Goal: Task Accomplishment & Management: Use online tool/utility

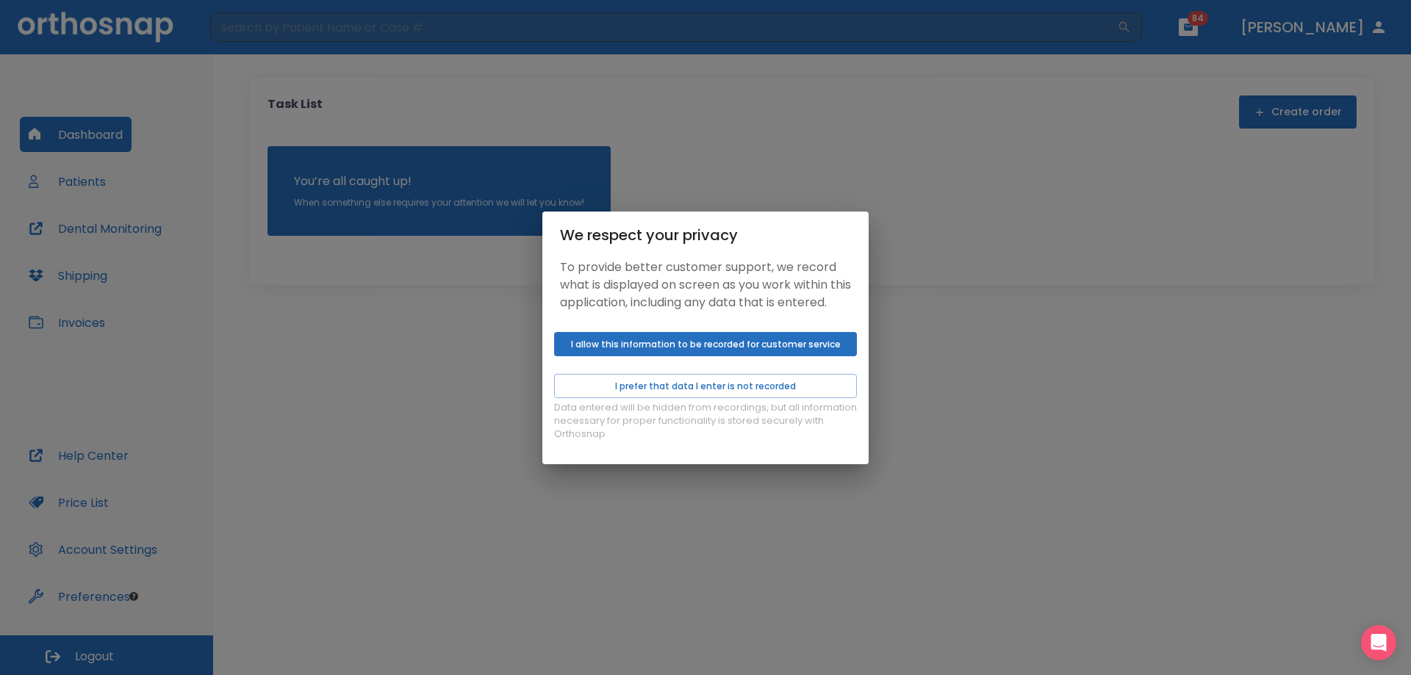
click at [652, 352] on button "I allow this information to be recorded for customer service" at bounding box center [705, 344] width 303 height 24
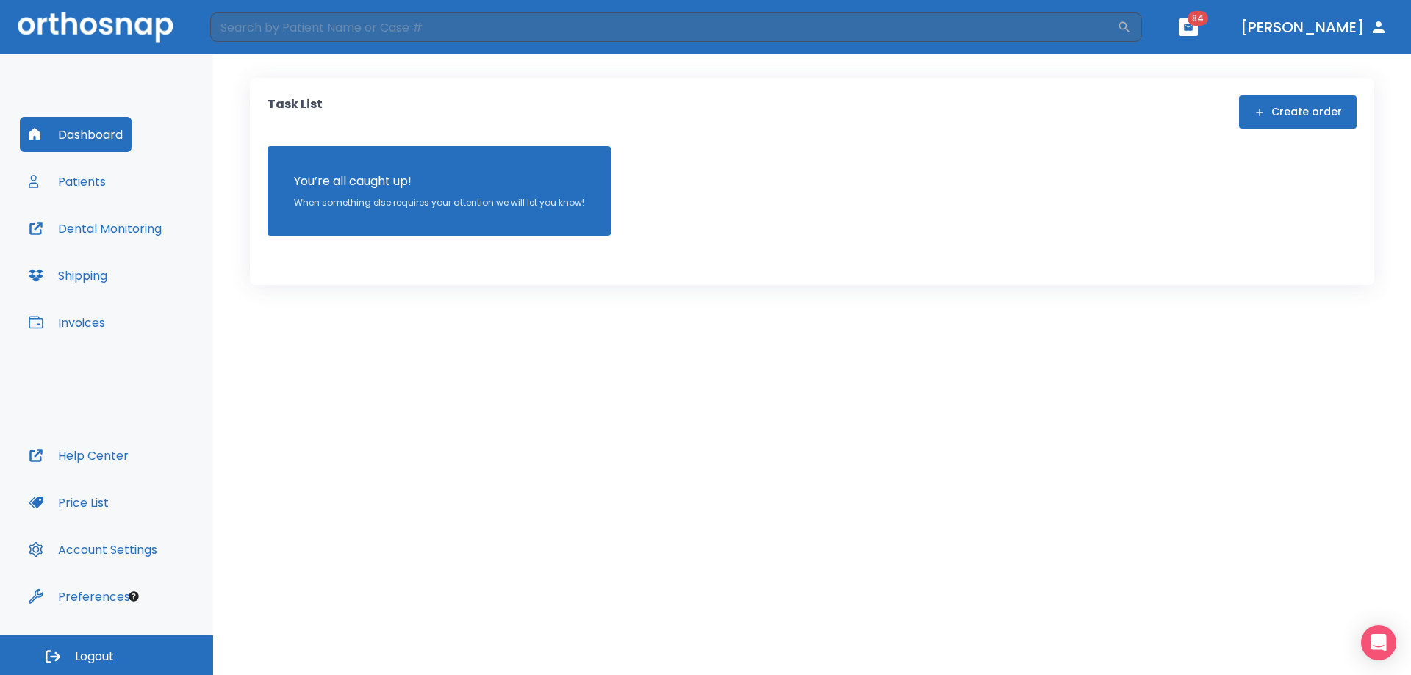
click at [95, 188] on button "Patients" at bounding box center [67, 181] width 95 height 35
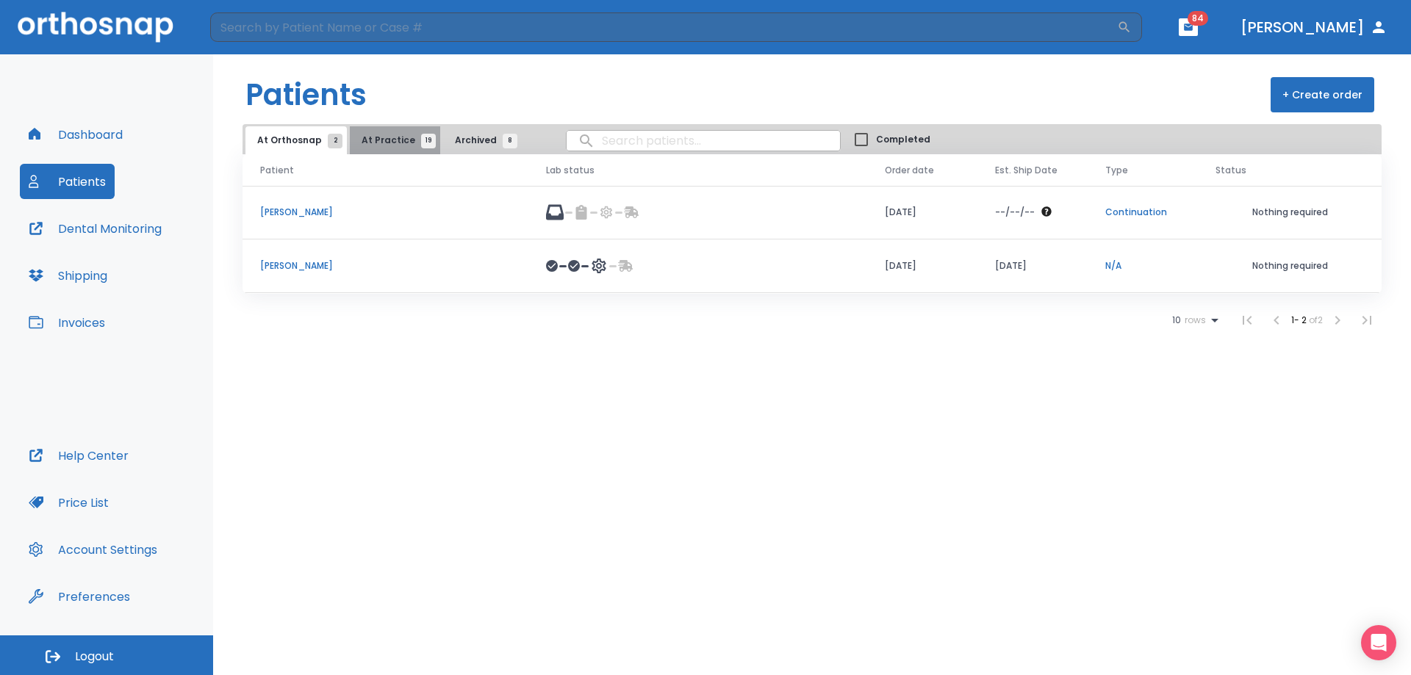
click at [394, 144] on span "At Practice 19" at bounding box center [395, 140] width 67 height 13
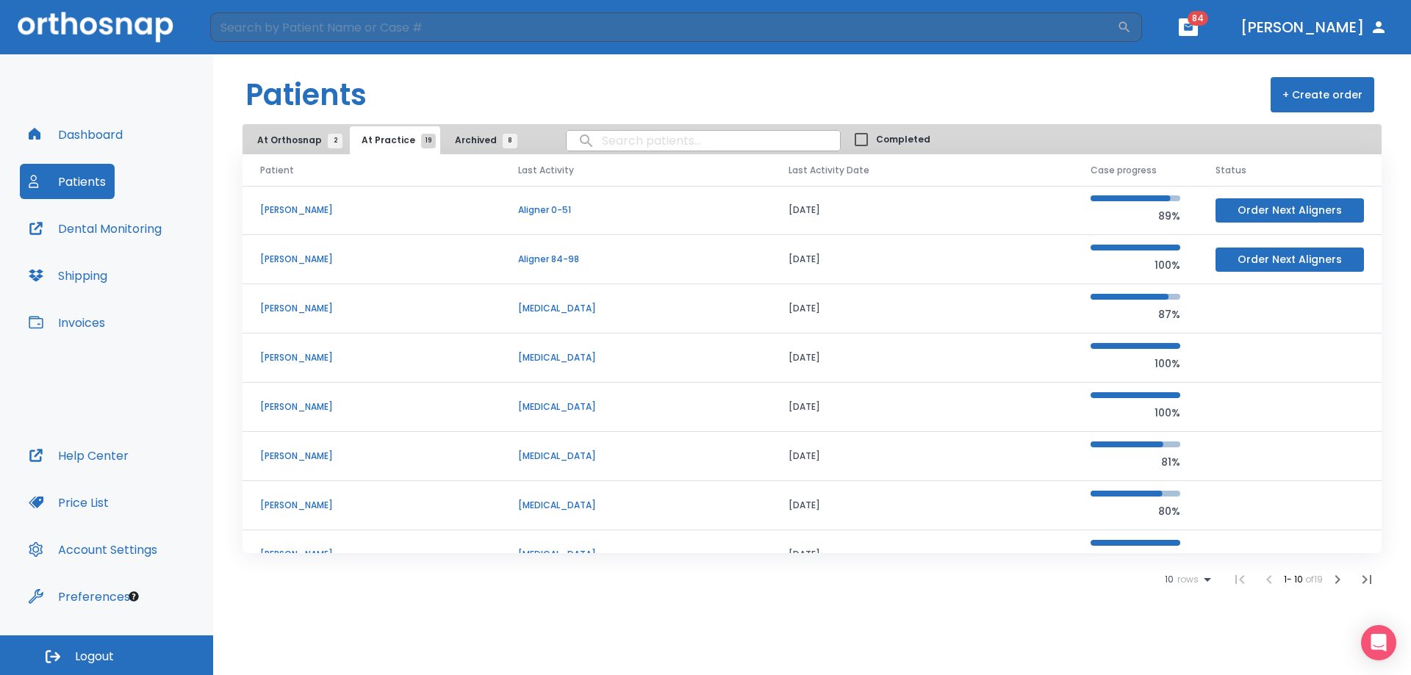
click at [1184, 582] on span "rows" at bounding box center [1185, 580] width 25 height 10
click at [1176, 645] on p "100" at bounding box center [1181, 639] width 15 height 13
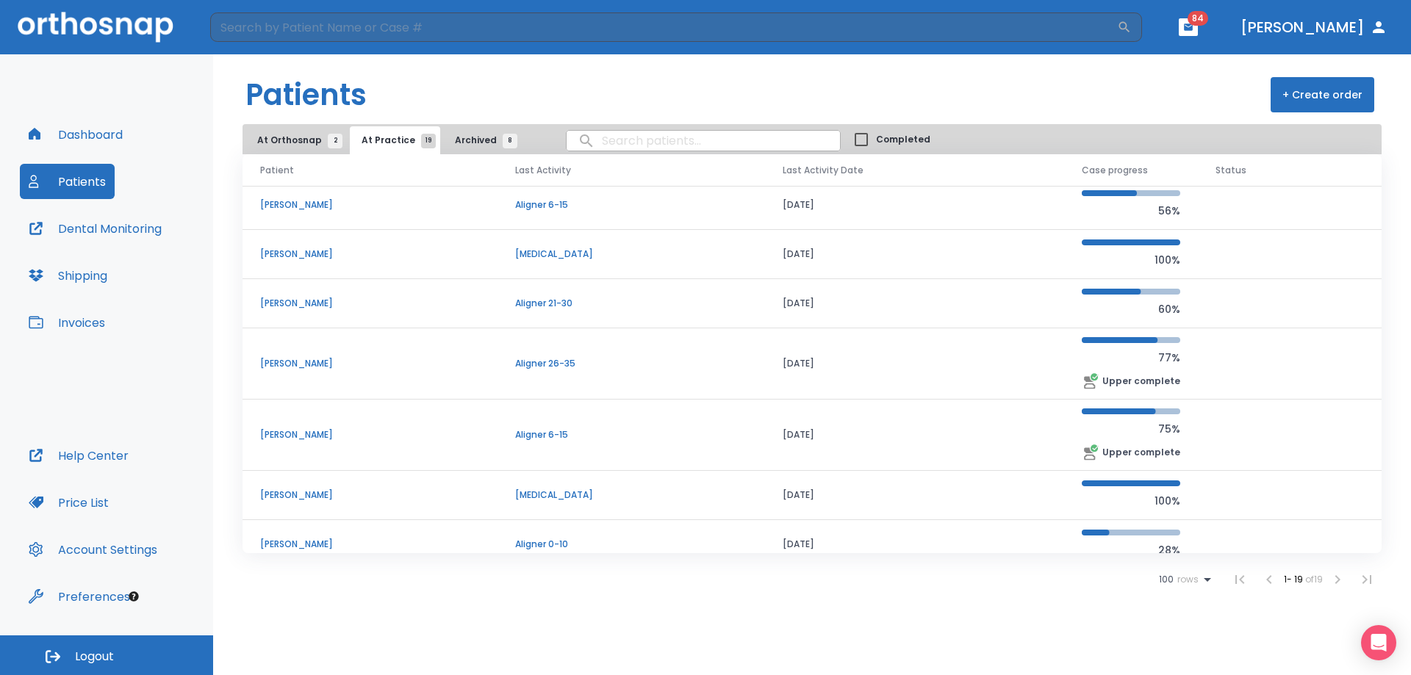
scroll to position [588, 0]
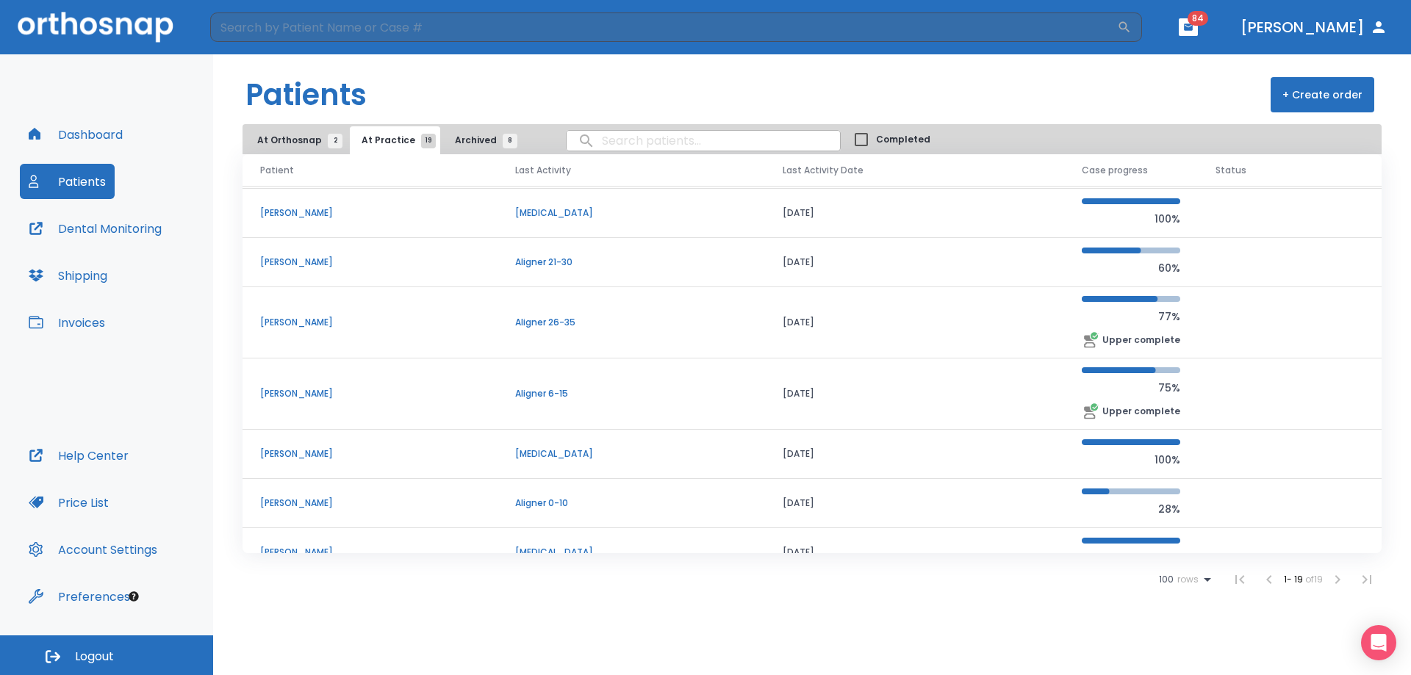
click at [281, 400] on td "[PERSON_NAME]" at bounding box center [369, 394] width 255 height 71
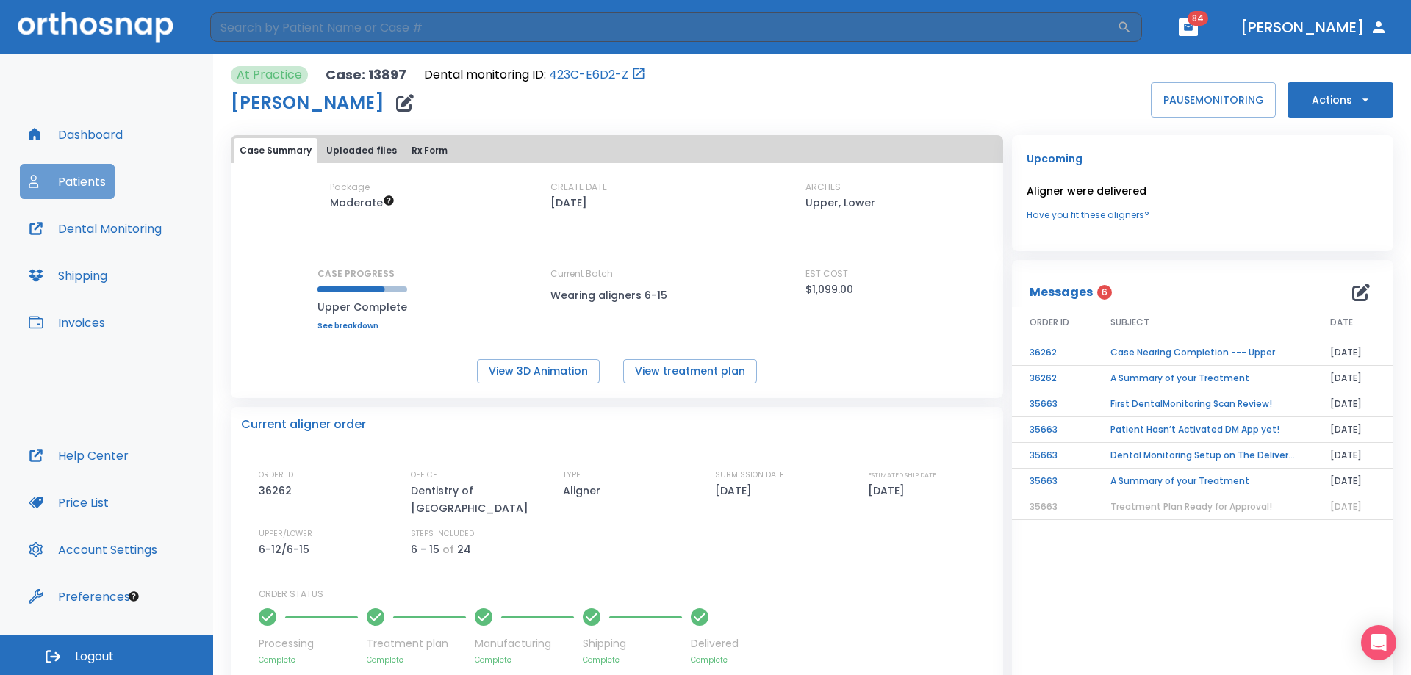
click at [80, 186] on button "Patients" at bounding box center [67, 181] width 95 height 35
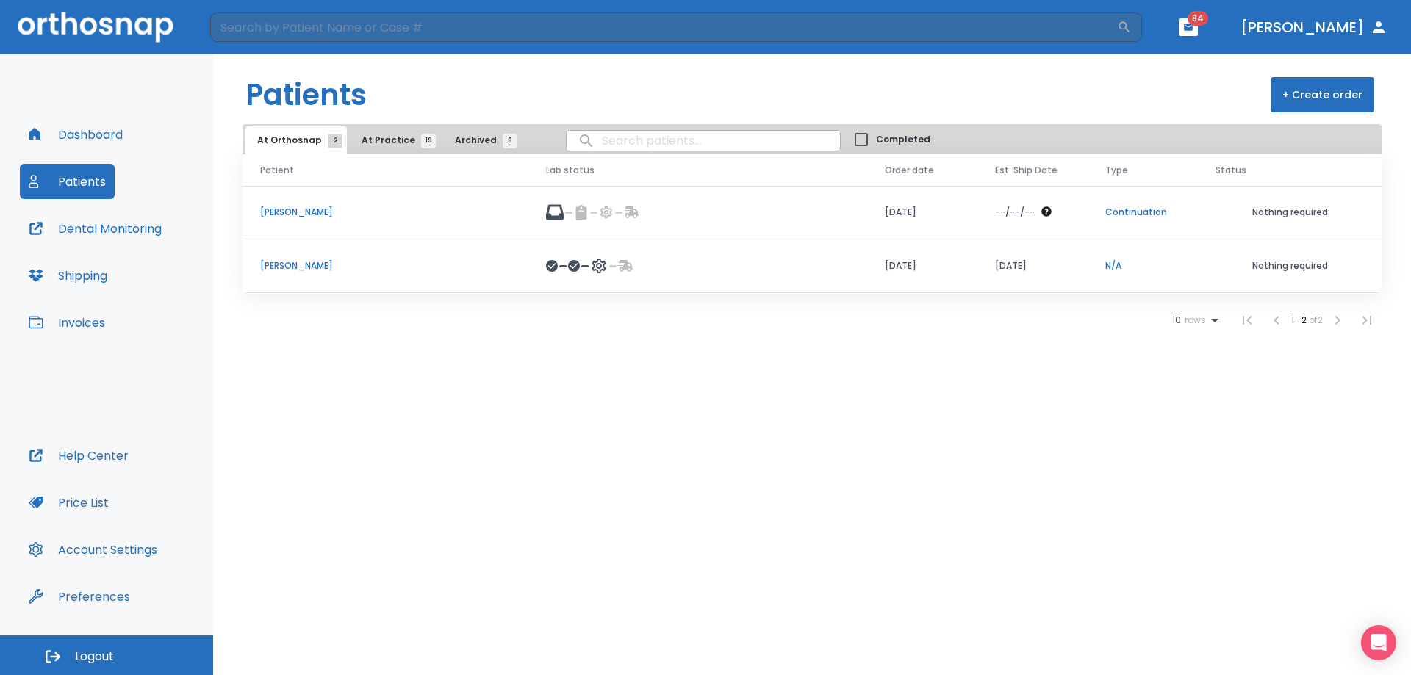
click at [376, 140] on span "At Practice 19" at bounding box center [395, 140] width 67 height 13
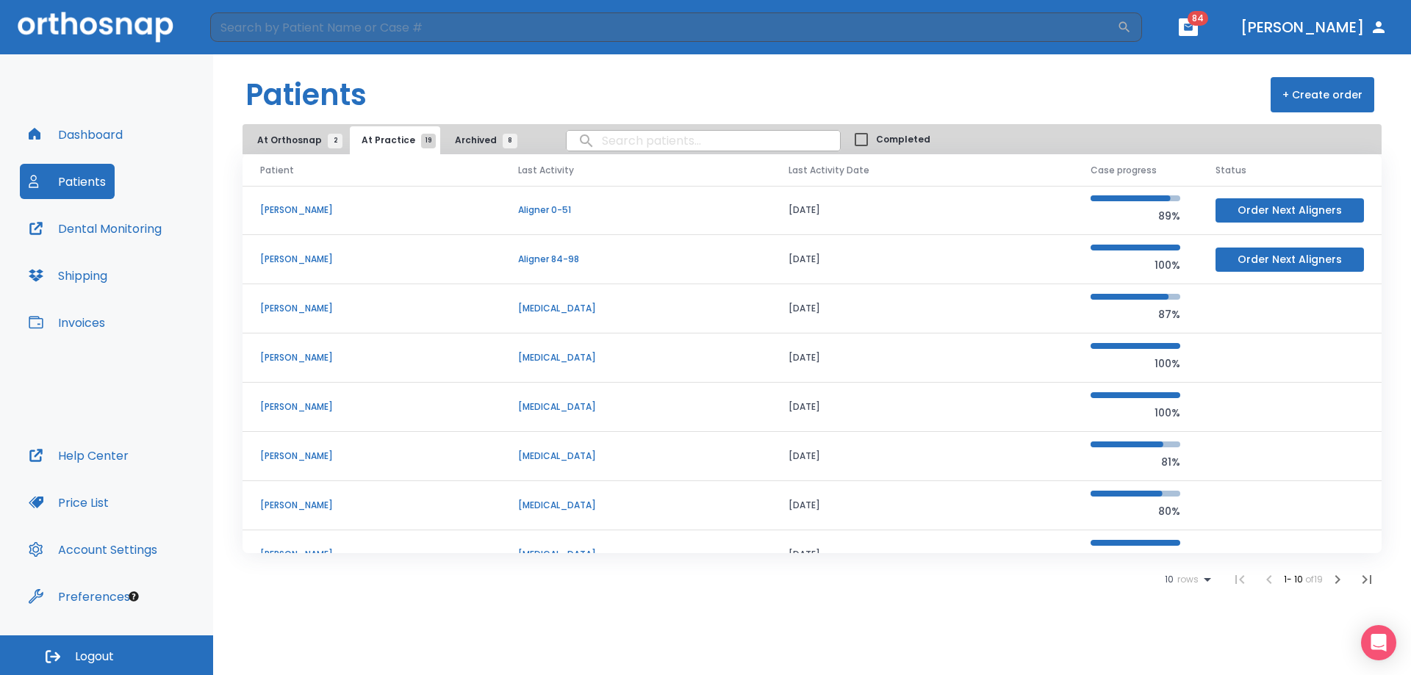
click at [1182, 584] on span "rows" at bounding box center [1185, 580] width 25 height 10
click at [1182, 638] on p "100" at bounding box center [1181, 639] width 15 height 13
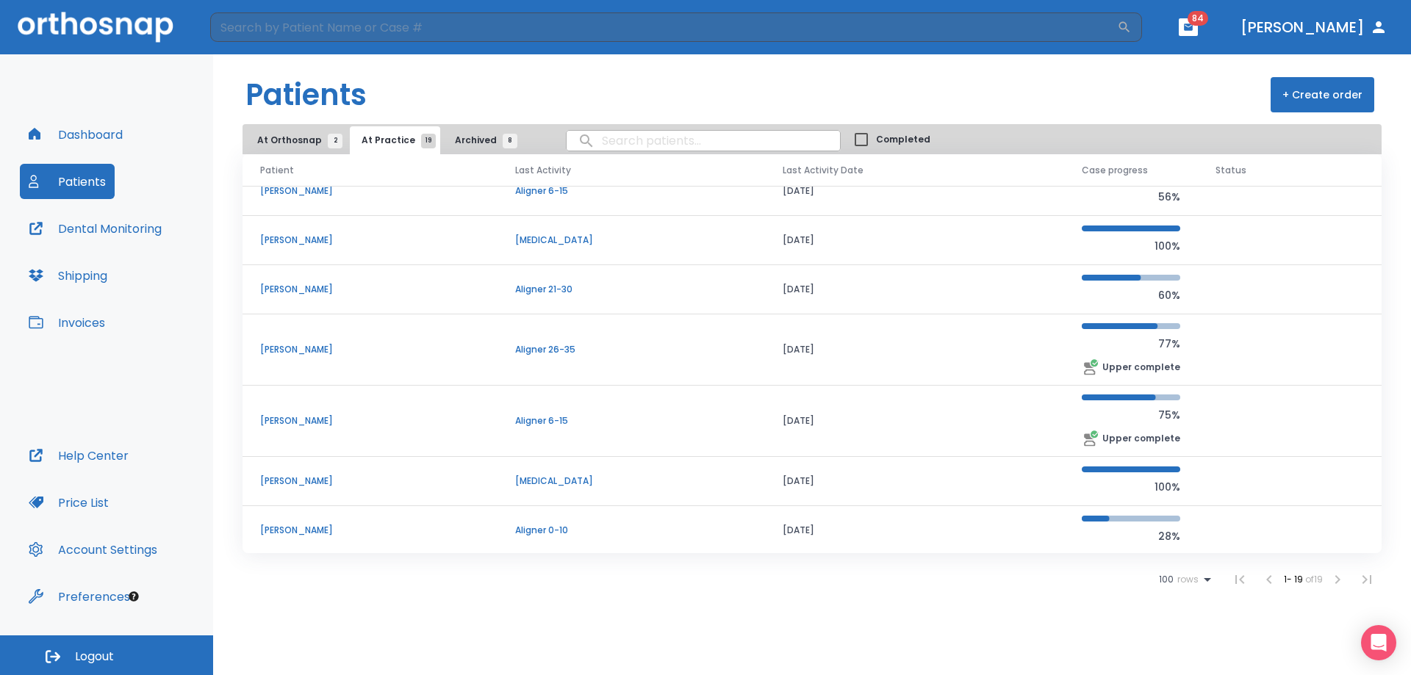
scroll to position [613, 0]
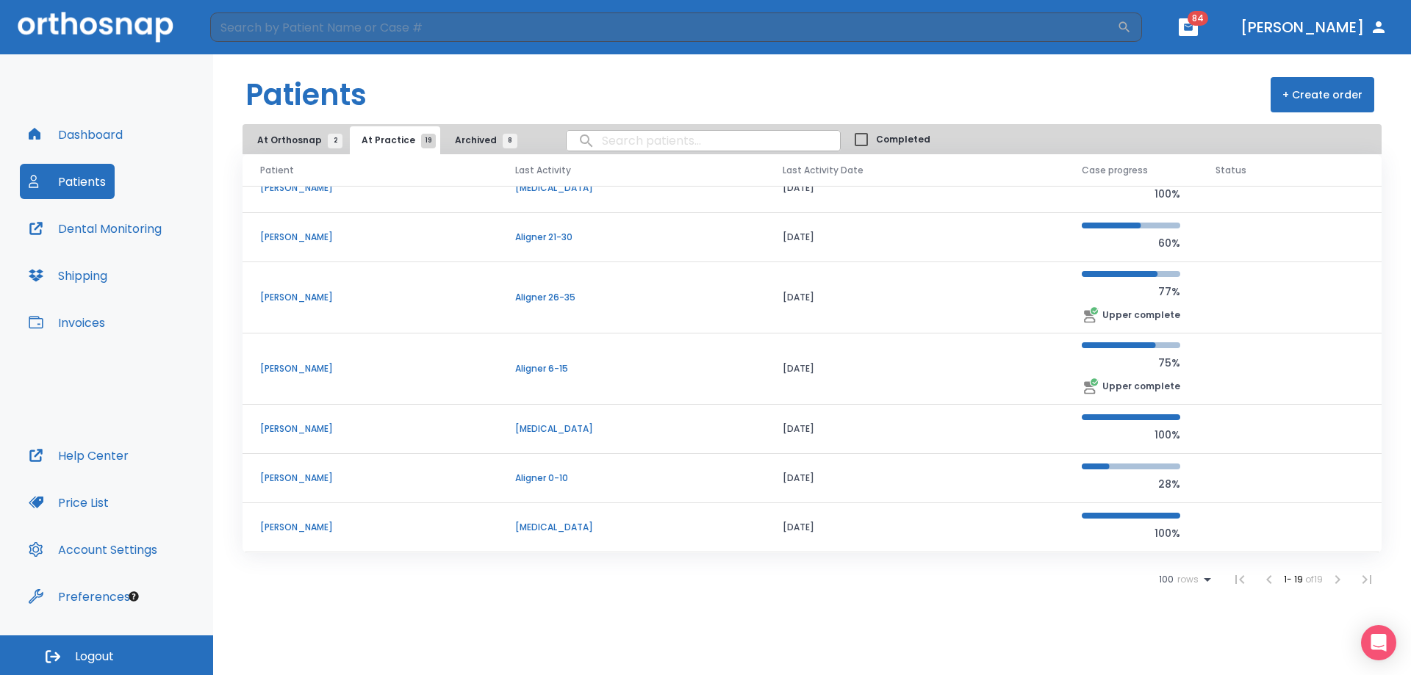
click at [303, 368] on p "[PERSON_NAME]" at bounding box center [370, 368] width 220 height 13
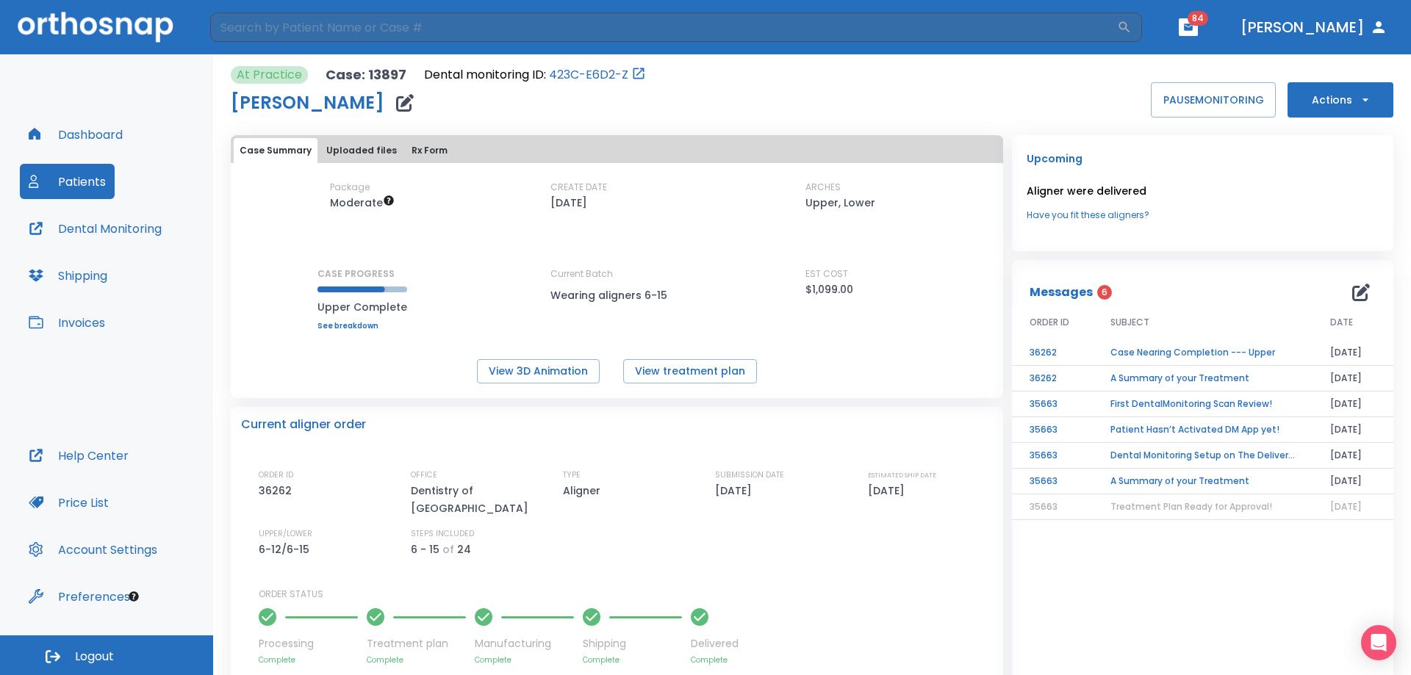
click at [1340, 86] on button "Actions" at bounding box center [1340, 99] width 106 height 35
click at [1326, 214] on p "Order Next Aligners" at bounding box center [1331, 215] width 83 height 13
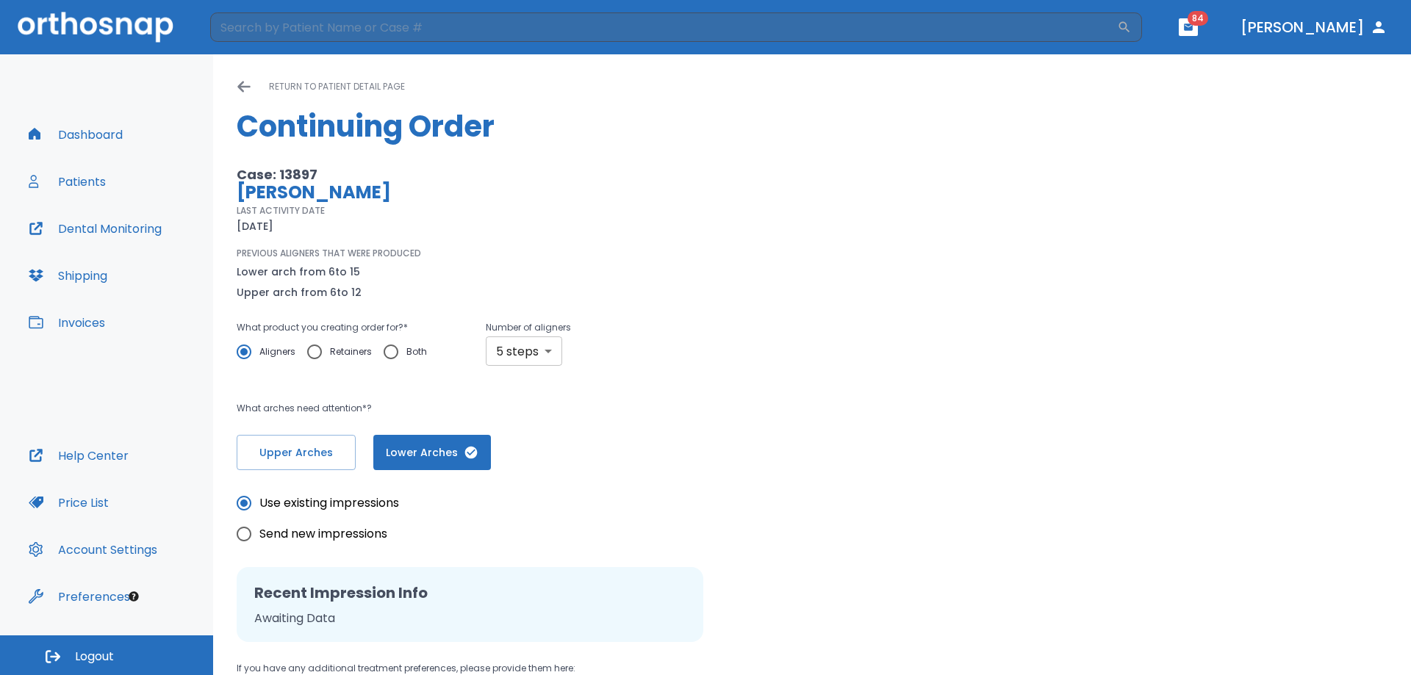
click at [523, 338] on body "​ 84 [PERSON_NAME] Dashboard Patients Dental Monitoring Shipping Invoices Help …" at bounding box center [705, 337] width 1411 height 675
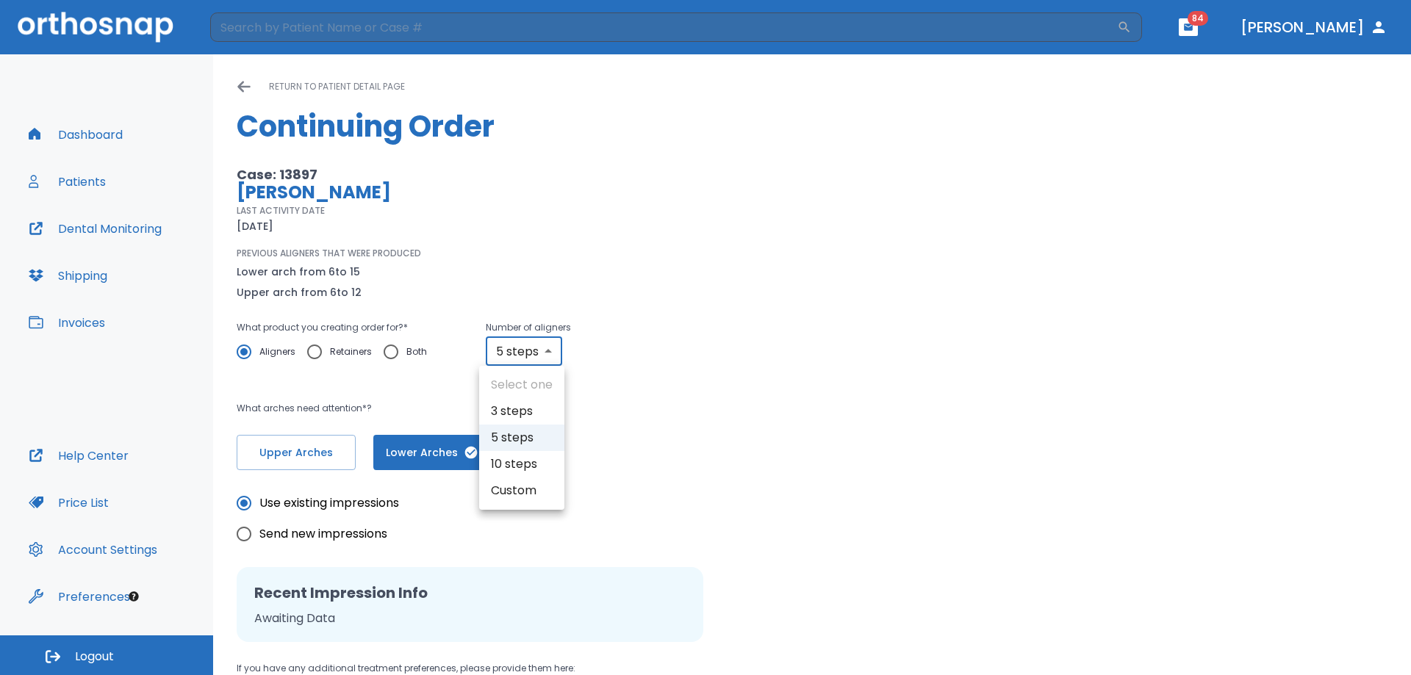
click at [528, 467] on li "10 steps" at bounding box center [521, 464] width 85 height 26
type input "10"
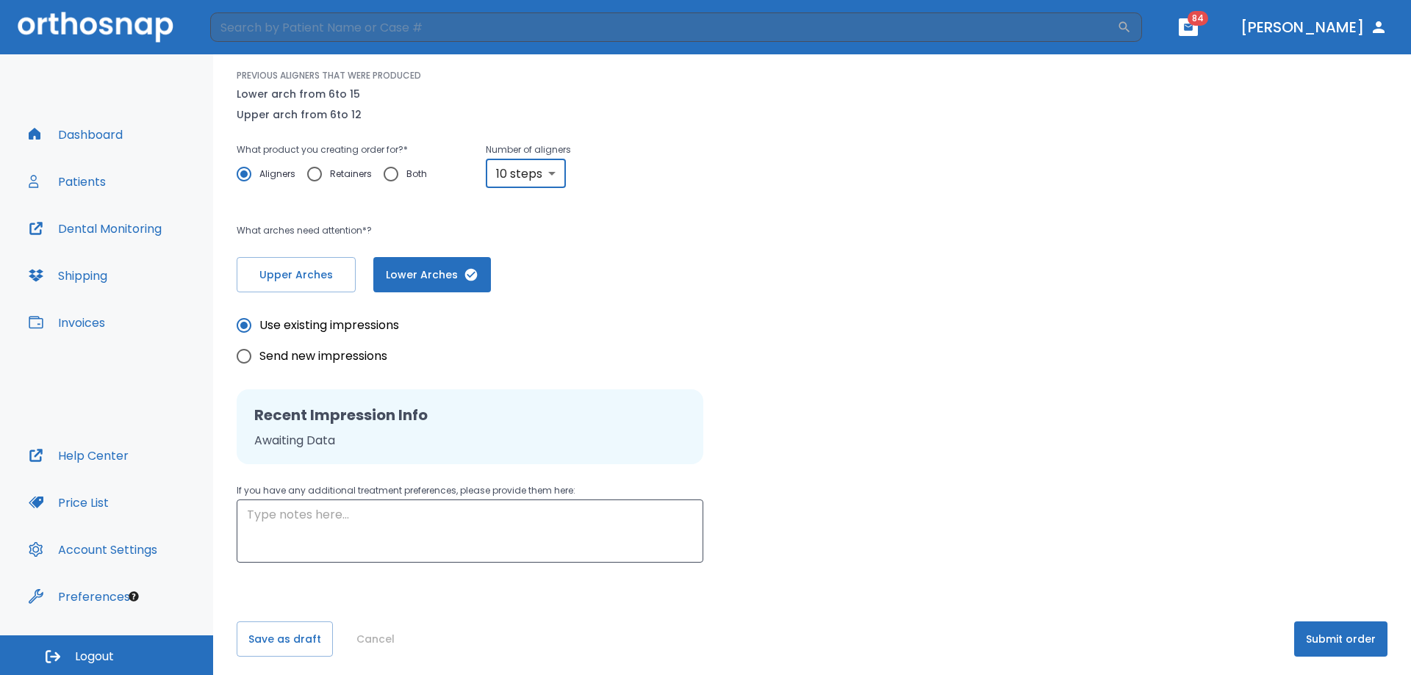
scroll to position [183, 0]
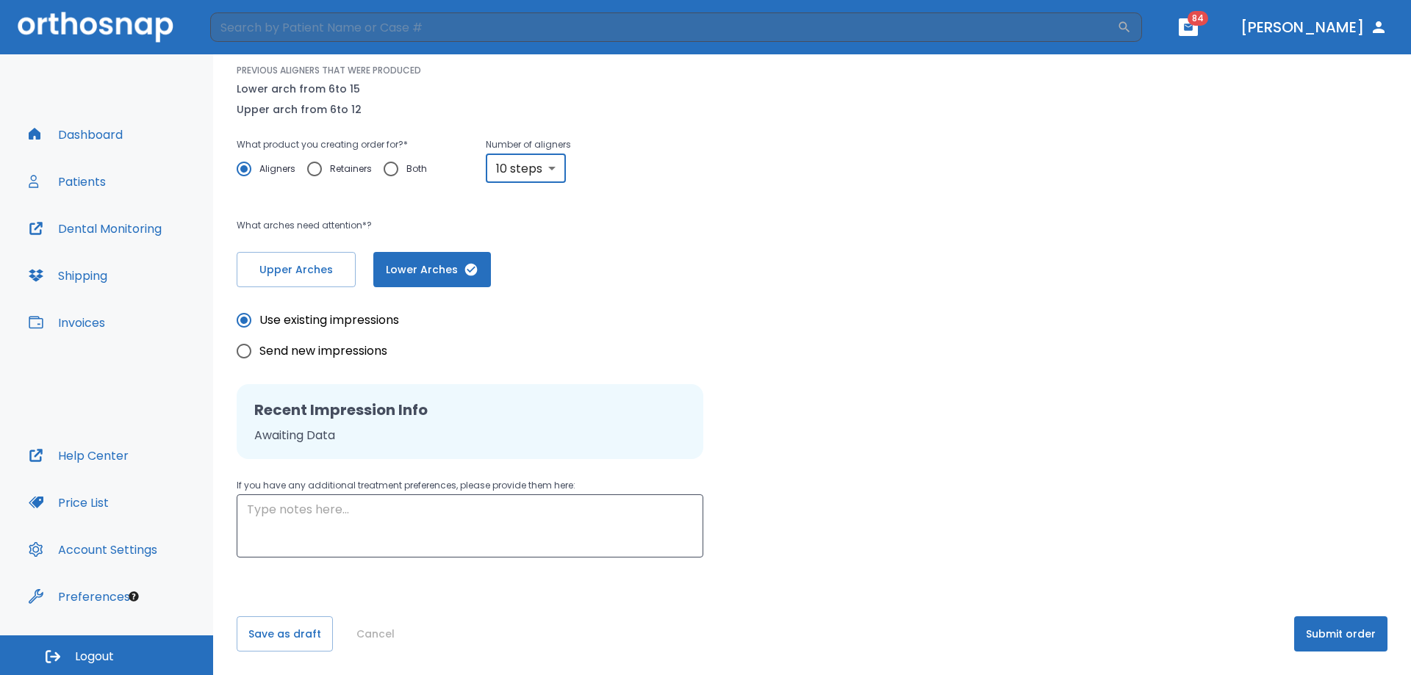
click at [1335, 629] on button "Submit order" at bounding box center [1340, 633] width 93 height 35
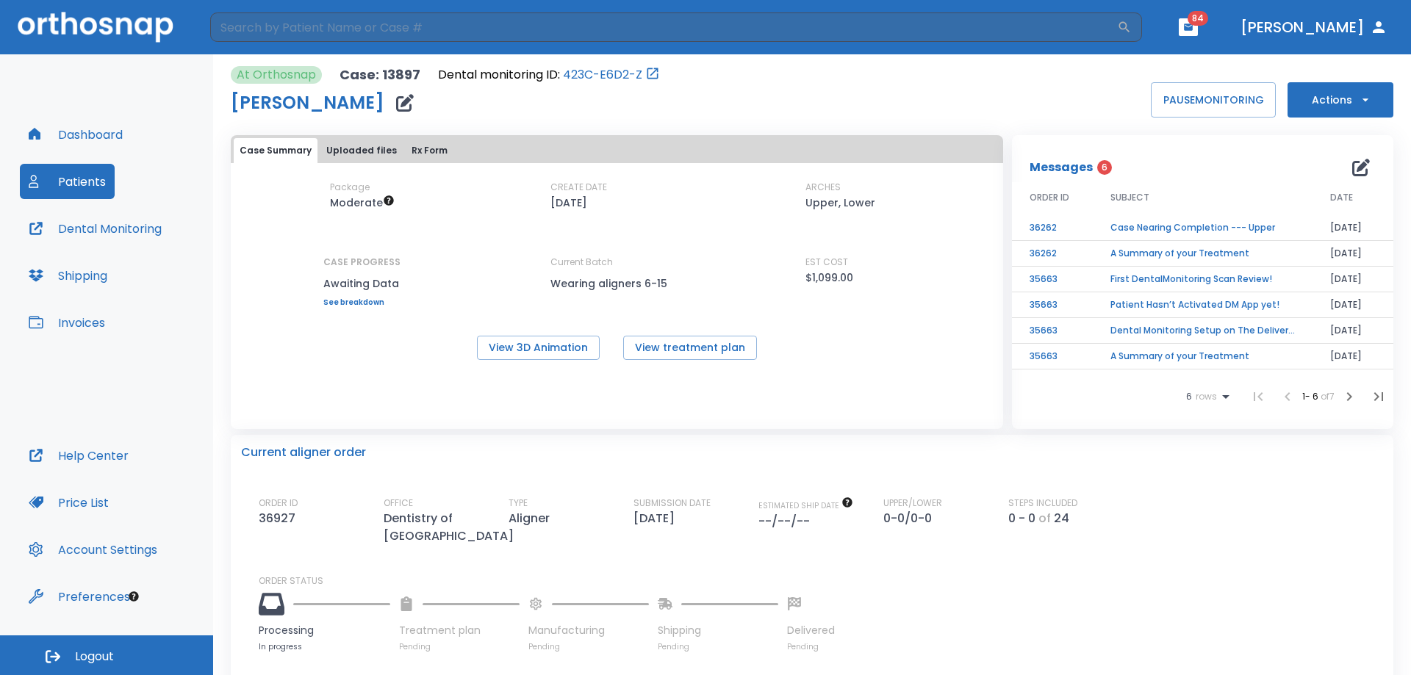
click at [76, 132] on button "Dashboard" at bounding box center [76, 134] width 112 height 35
